Goal: Transaction & Acquisition: Book appointment/travel/reservation

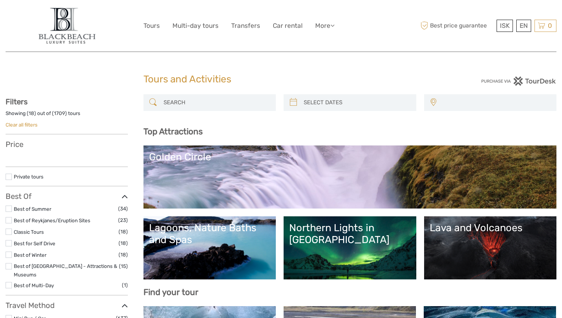
select select
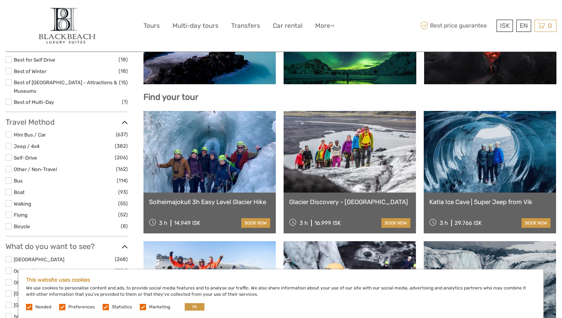
scroll to position [257, 0]
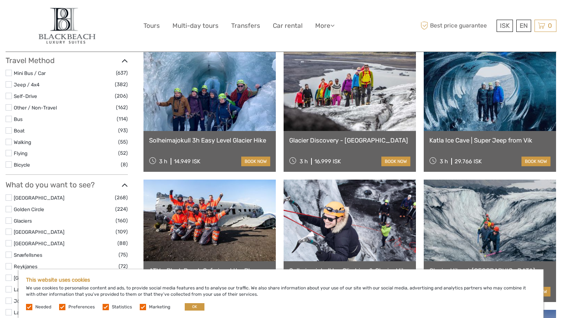
click at [13, 149] on li "Flying (52)" at bounding box center [67, 153] width 122 height 9
click at [11, 150] on label at bounding box center [9, 153] width 6 height 6
click at [0, 0] on input "checkbox" at bounding box center [0, 0] width 0 height 0
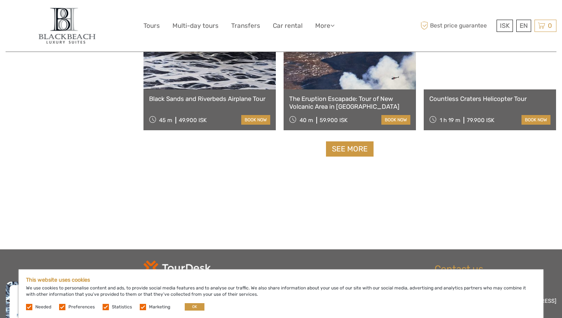
scroll to position [781, 0]
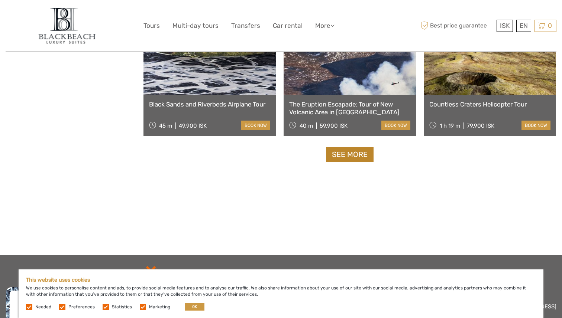
click at [351, 151] on link "See more" at bounding box center [350, 154] width 48 height 15
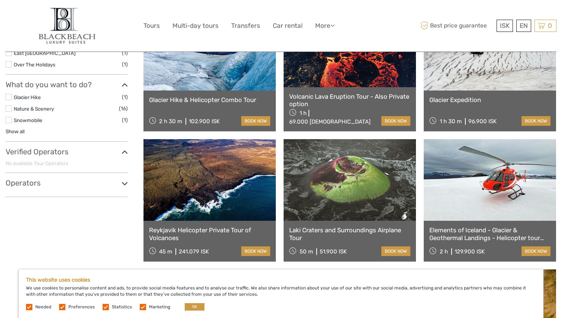
scroll to position [395, 0]
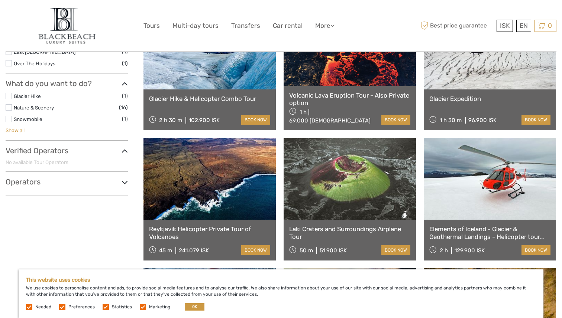
click at [22, 131] on link "Show all" at bounding box center [15, 130] width 19 height 6
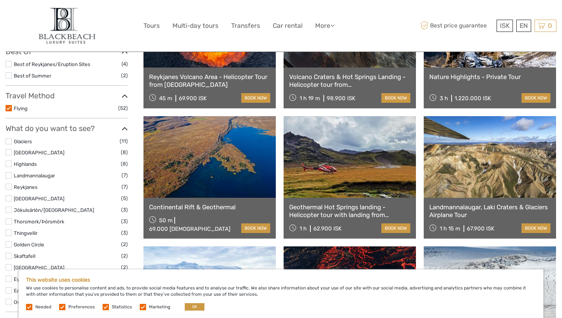
scroll to position [0, 0]
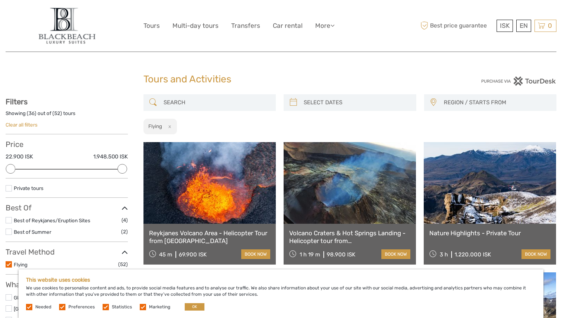
click at [208, 225] on div "Reykjanes Volcano Area - Helicopter Tour from Reykjavik 45 m 69.900 ISK book now" at bounding box center [209, 244] width 132 height 41
click at [259, 257] on link "book now" at bounding box center [255, 255] width 29 height 10
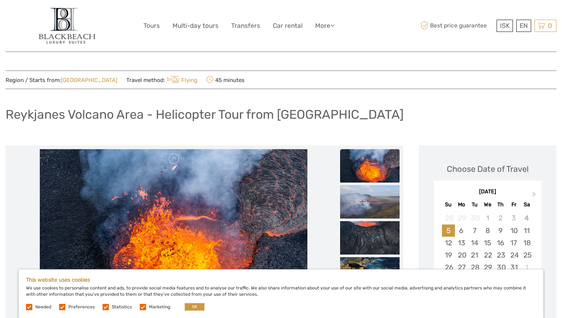
click at [274, 195] on img at bounding box center [174, 238] width 268 height 178
click at [387, 164] on img at bounding box center [369, 165] width 59 height 33
click at [373, 204] on img at bounding box center [369, 201] width 59 height 33
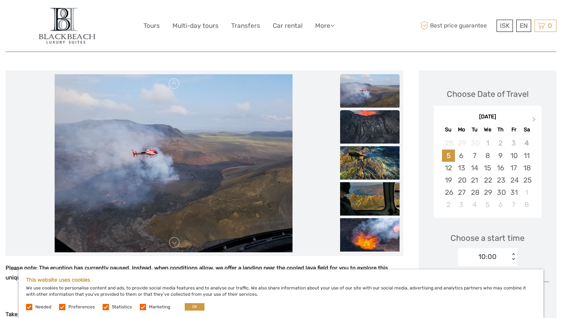
scroll to position [77, 0]
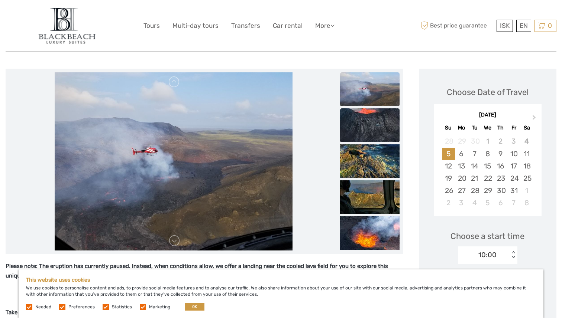
click at [373, 127] on img at bounding box center [369, 124] width 59 height 33
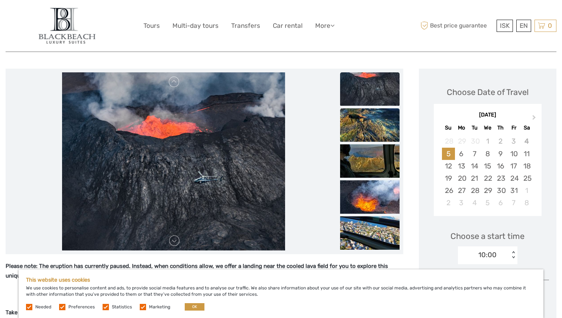
click at [373, 142] on li at bounding box center [369, 125] width 59 height 34
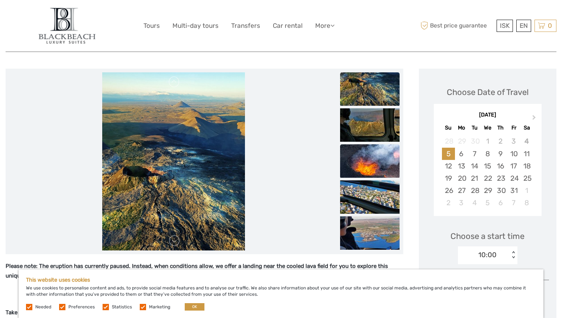
click at [374, 159] on img at bounding box center [369, 161] width 59 height 33
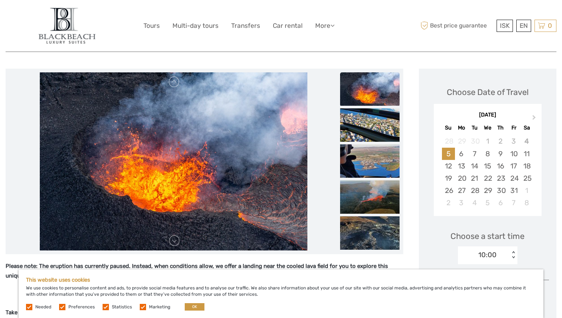
click at [374, 159] on img at bounding box center [369, 161] width 59 height 33
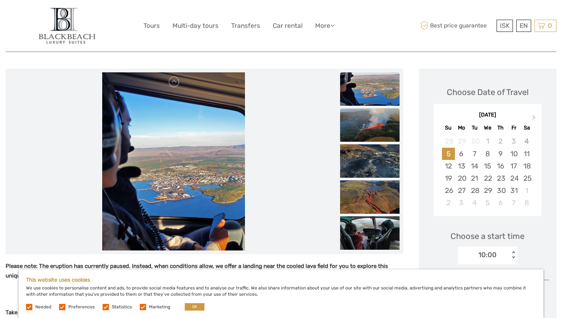
click at [367, 126] on img at bounding box center [369, 124] width 59 height 33
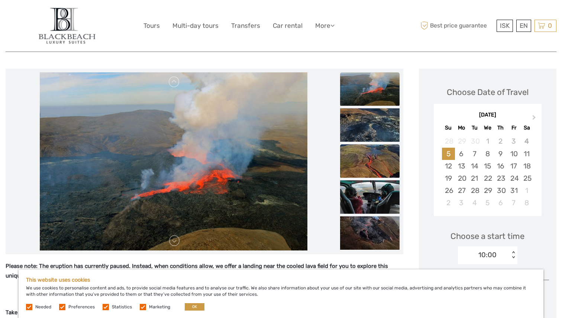
click at [369, 155] on img at bounding box center [369, 161] width 59 height 33
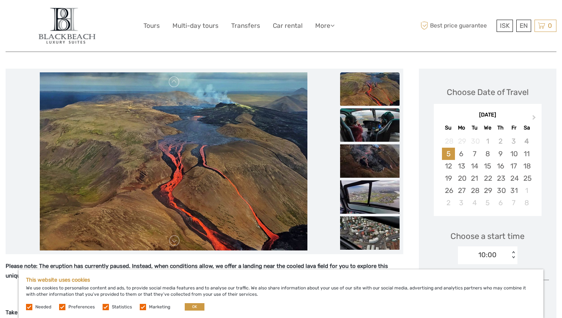
click at [368, 136] on img at bounding box center [369, 124] width 59 height 33
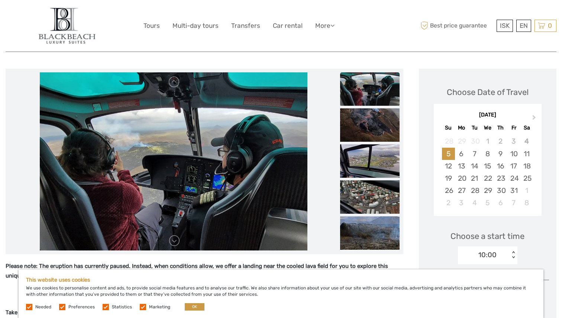
click at [368, 136] on img at bounding box center [369, 124] width 59 height 33
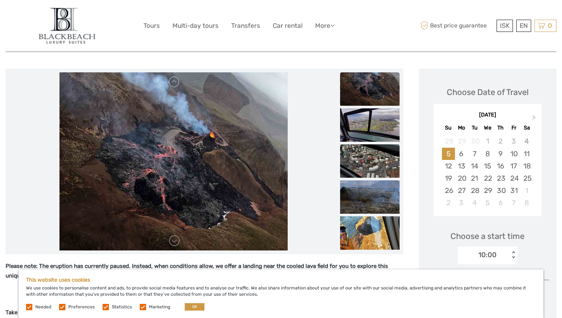
click at [372, 159] on img at bounding box center [369, 161] width 59 height 33
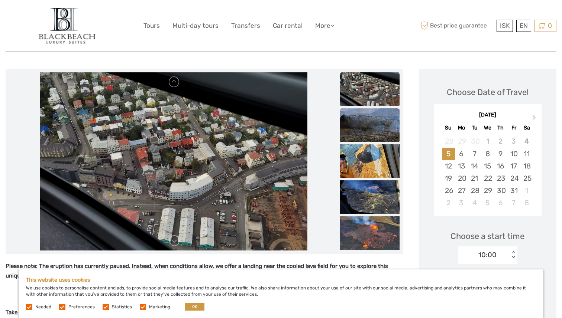
click at [372, 133] on img at bounding box center [369, 124] width 59 height 33
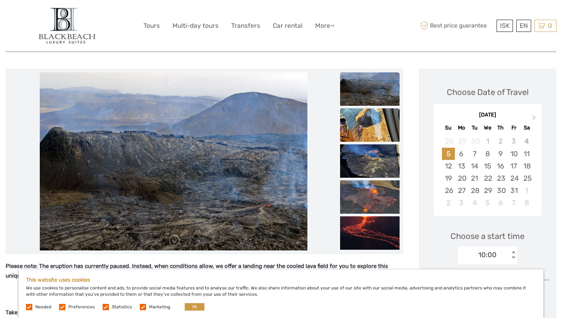
click at [370, 142] on li at bounding box center [369, 125] width 59 height 34
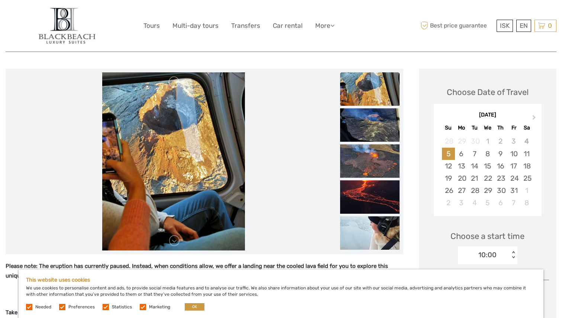
click at [370, 142] on li at bounding box center [369, 125] width 59 height 34
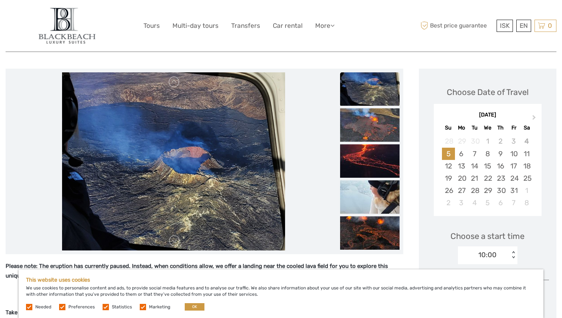
click at [370, 142] on li at bounding box center [369, 125] width 59 height 34
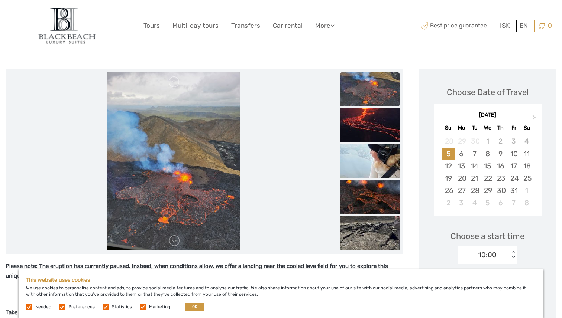
click at [370, 142] on li at bounding box center [369, 125] width 59 height 34
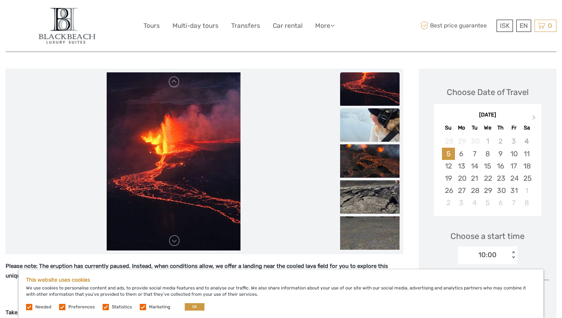
click at [372, 130] on img at bounding box center [369, 124] width 59 height 33
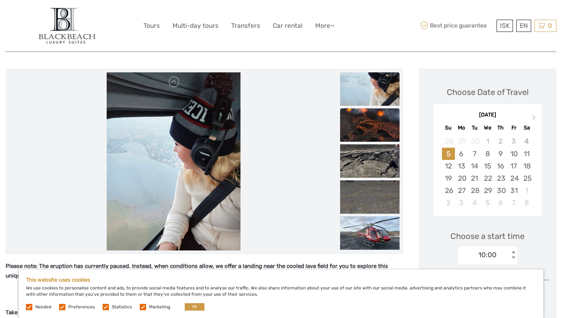
click at [370, 129] on img at bounding box center [369, 124] width 59 height 33
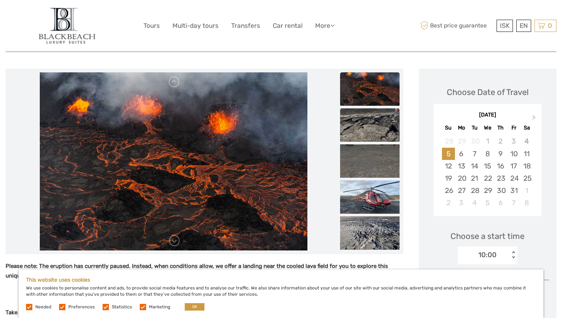
click at [371, 129] on img at bounding box center [369, 124] width 59 height 33
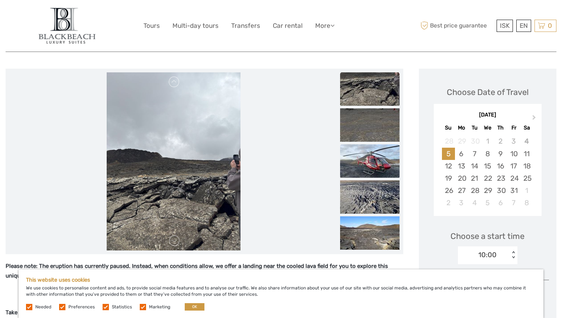
click at [373, 153] on img at bounding box center [369, 161] width 59 height 33
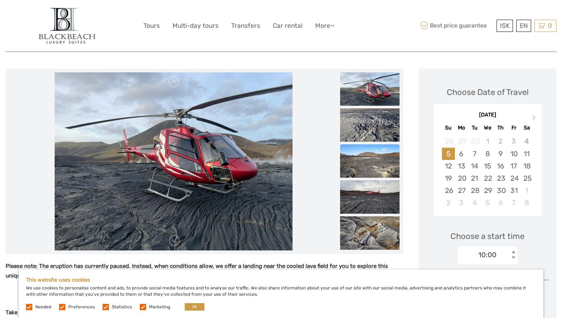
click at [374, 147] on img at bounding box center [369, 161] width 59 height 33
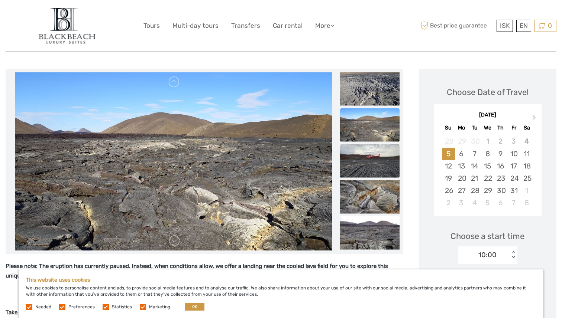
click at [374, 159] on img at bounding box center [369, 161] width 59 height 33
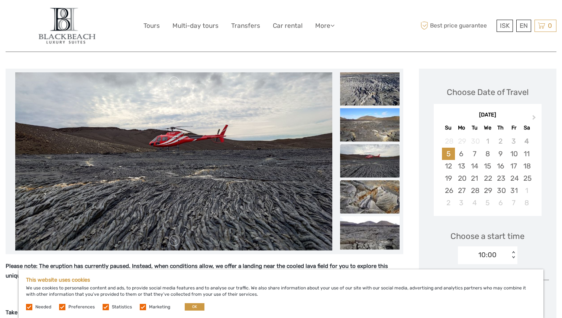
click at [372, 182] on img at bounding box center [369, 197] width 59 height 33
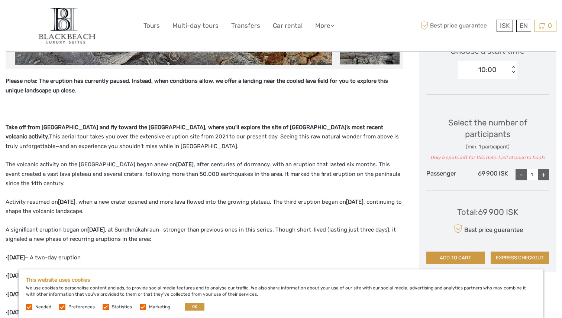
scroll to position [266, 0]
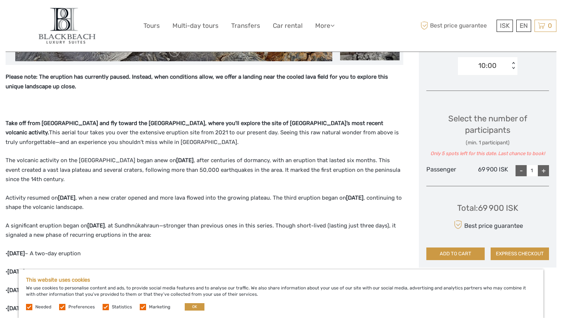
click at [545, 170] on div "+" at bounding box center [543, 170] width 11 height 11
click at [544, 171] on div "+" at bounding box center [543, 170] width 11 height 11
type input "4"
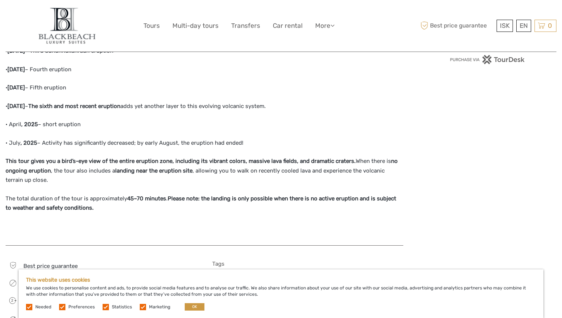
scroll to position [493, 0]
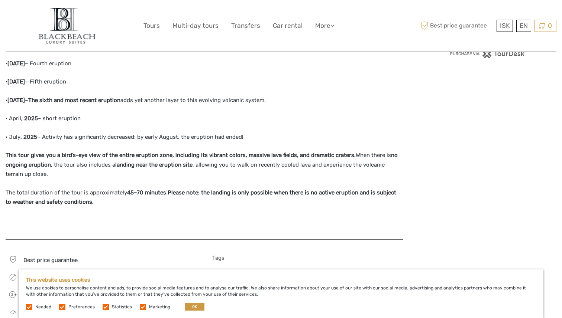
drag, startPoint x: 33, startPoint y: 141, endPoint x: 250, endPoint y: 136, distance: 217.0
click at [250, 136] on p "· July , 2025 – Activity has significantly decreased; by early August, the erup…" at bounding box center [205, 138] width 398 height 10
drag, startPoint x: 250, startPoint y: 136, endPoint x: 118, endPoint y: 139, distance: 132.3
click at [118, 140] on p "· July , 2025 – Activity has significantly decreased; by early August, the erup…" at bounding box center [205, 138] width 398 height 10
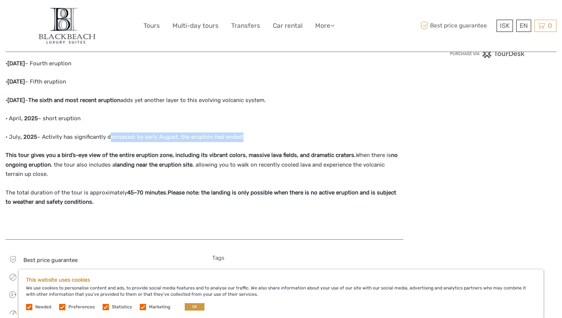
click at [118, 139] on p "· July , 2025 – Activity has significantly decreased; by early August, the erup…" at bounding box center [205, 138] width 398 height 10
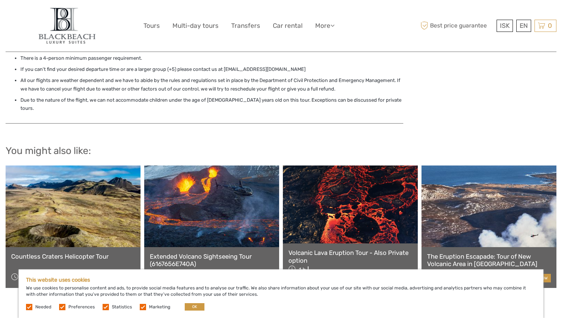
scroll to position [883, 0]
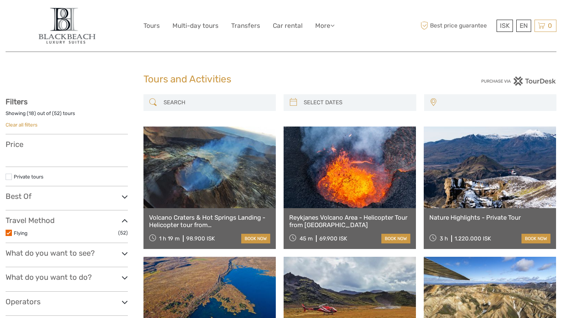
select select
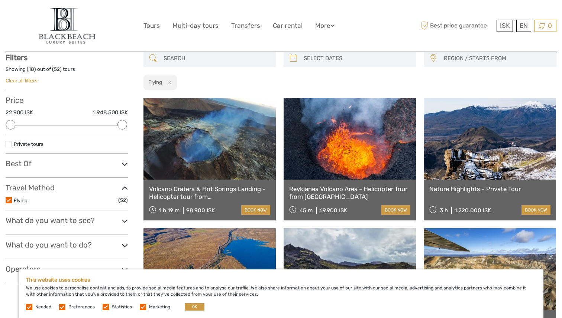
scroll to position [145, 0]
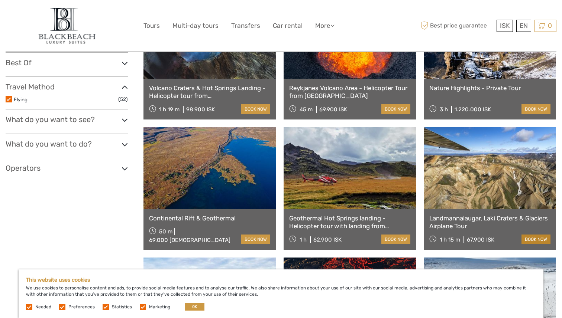
click at [544, 240] on link "book now" at bounding box center [535, 240] width 29 height 10
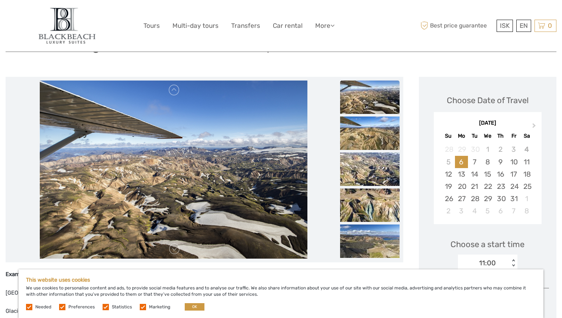
scroll to position [69, 0]
click at [267, 196] on img at bounding box center [174, 169] width 268 height 178
click at [376, 103] on img at bounding box center [369, 96] width 59 height 33
click at [375, 135] on img at bounding box center [369, 132] width 59 height 33
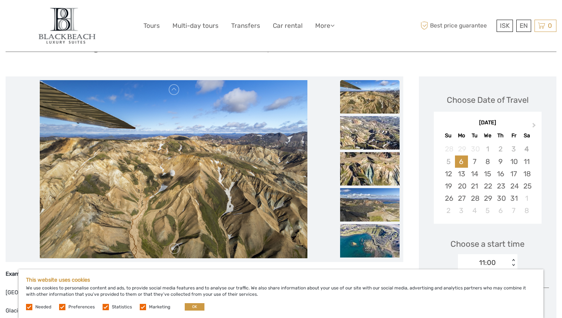
click at [375, 135] on img at bounding box center [369, 132] width 59 height 33
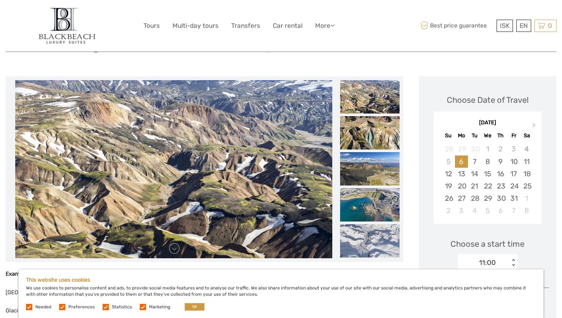
click at [375, 135] on img at bounding box center [369, 132] width 59 height 33
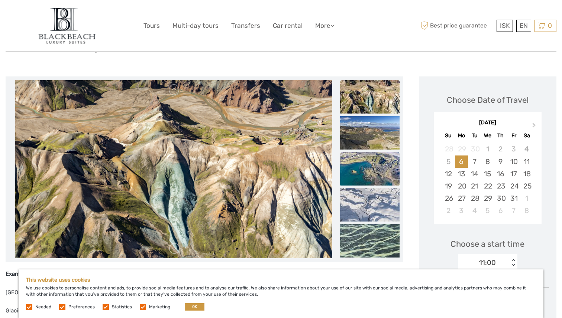
click at [379, 167] on img at bounding box center [369, 168] width 59 height 33
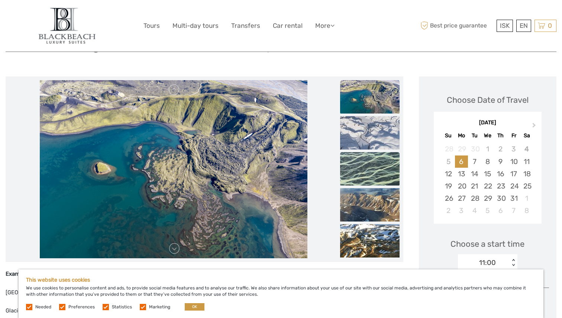
click at [379, 169] on img at bounding box center [369, 168] width 59 height 33
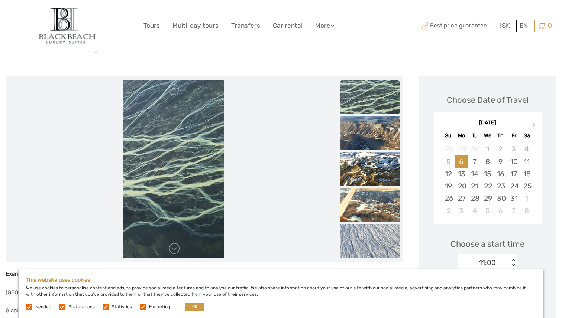
click at [379, 169] on img at bounding box center [369, 168] width 59 height 33
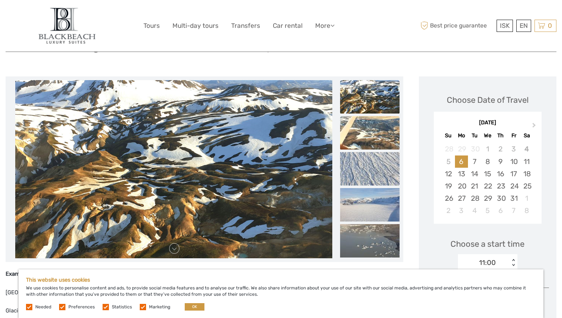
click at [378, 144] on img at bounding box center [369, 132] width 59 height 33
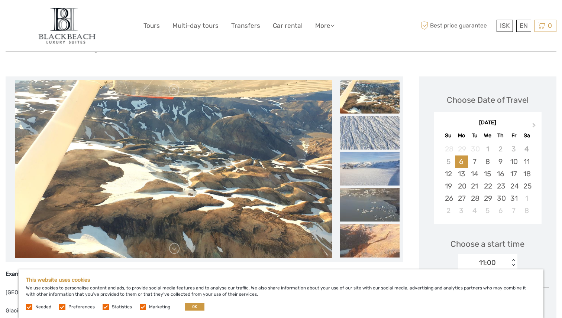
click at [378, 142] on img at bounding box center [369, 132] width 59 height 33
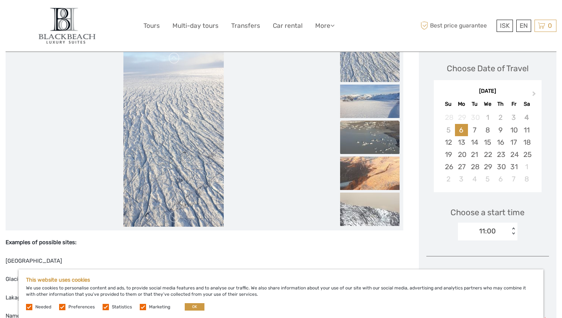
scroll to position [184, 0]
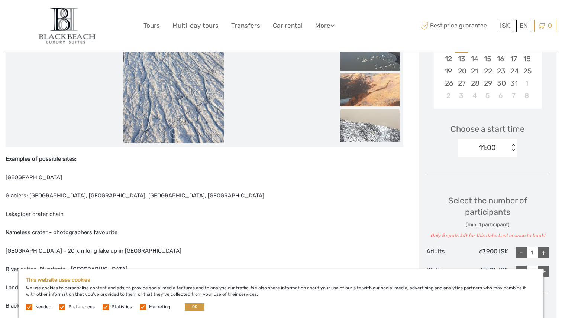
click at [375, 119] on img at bounding box center [369, 125] width 59 height 33
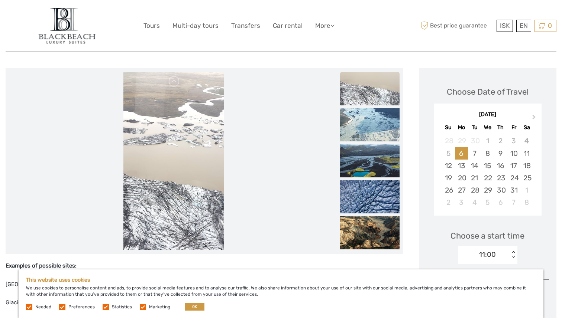
scroll to position [116, 0]
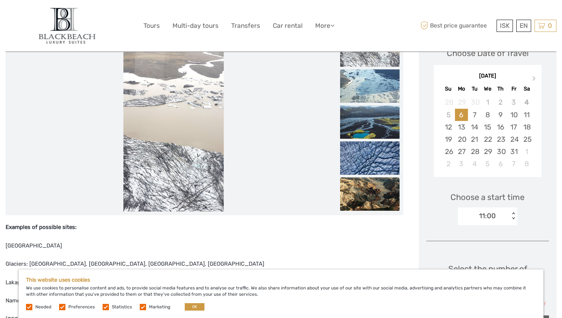
click at [370, 198] on img at bounding box center [369, 194] width 59 height 33
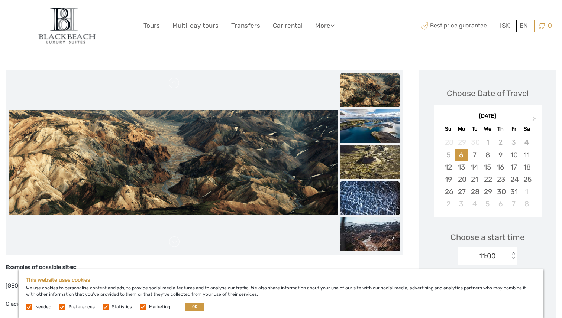
scroll to position [74, 0]
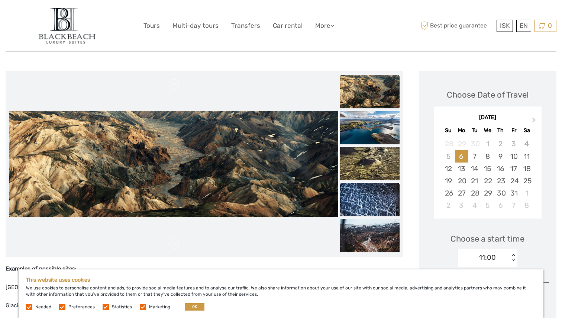
click at [367, 201] on img at bounding box center [369, 199] width 59 height 33
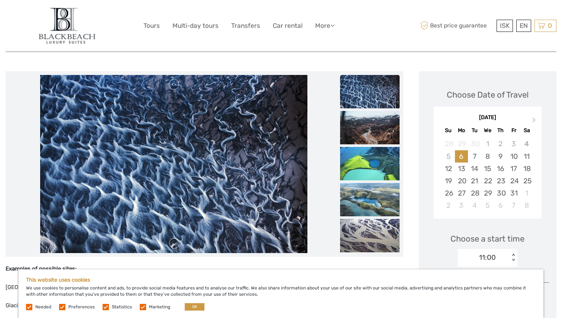
click at [367, 201] on img at bounding box center [369, 199] width 59 height 33
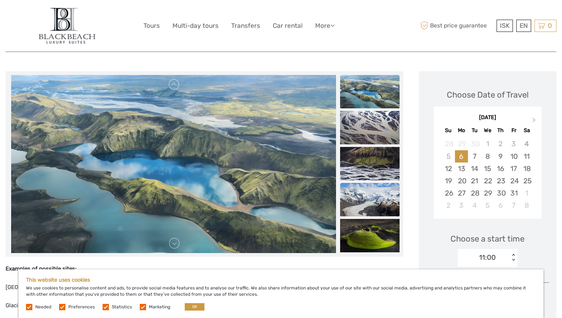
click at [367, 201] on img at bounding box center [369, 199] width 59 height 33
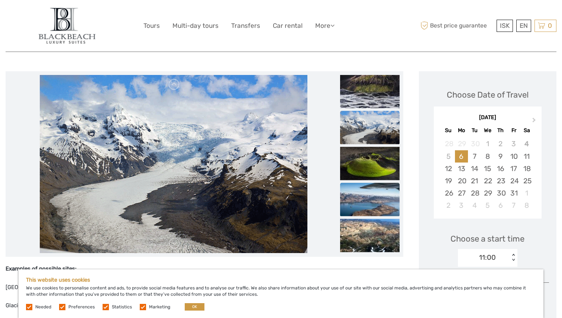
click at [373, 197] on img at bounding box center [369, 199] width 59 height 33
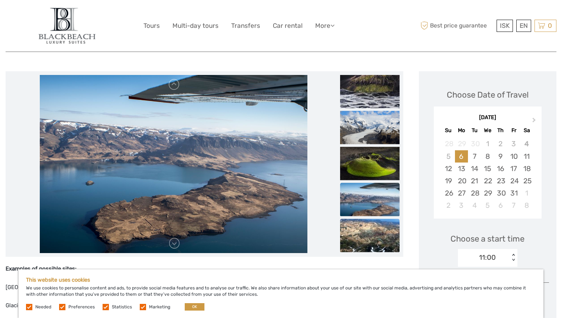
click at [379, 230] on img at bounding box center [369, 235] width 59 height 33
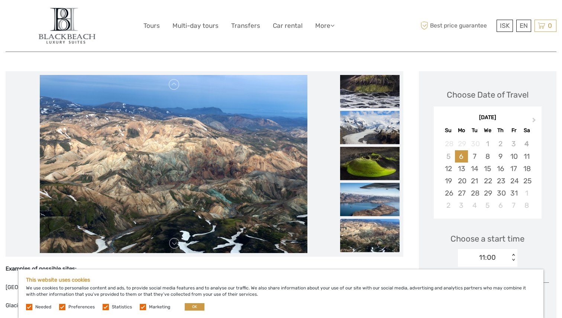
click at [379, 231] on img at bounding box center [369, 235] width 59 height 33
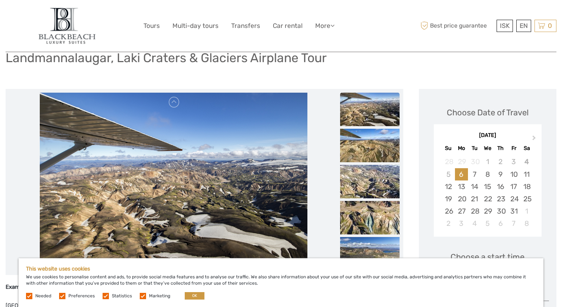
scroll to position [58, 0]
